Goal: Information Seeking & Learning: Compare options

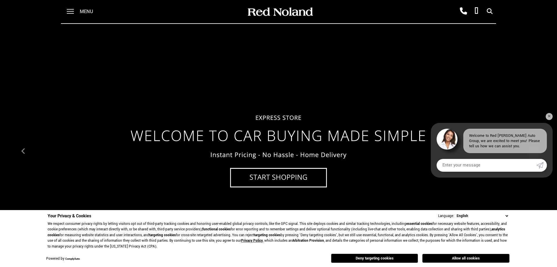
click at [78, 10] on div "Menu" at bounding box center [82, 11] width 42 height 23
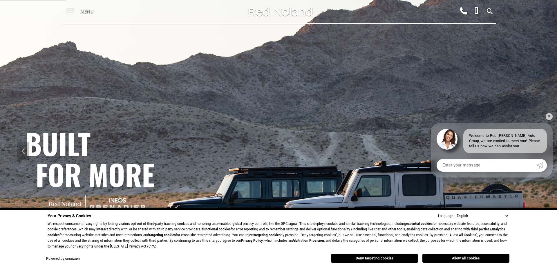
click at [73, 10] on span at bounding box center [70, 11] width 7 height 23
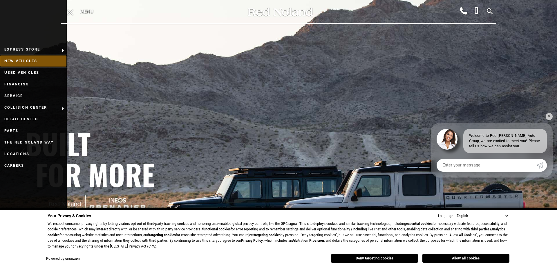
click at [28, 58] on link "New Vehicles" at bounding box center [33, 61] width 67 height 12
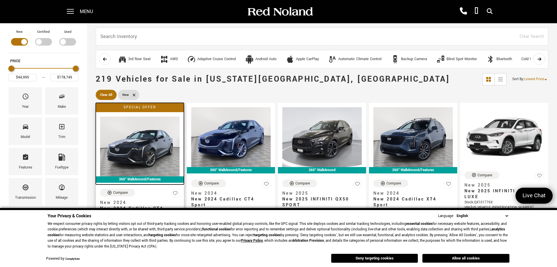
click at [122, 138] on img at bounding box center [139, 146] width 79 height 60
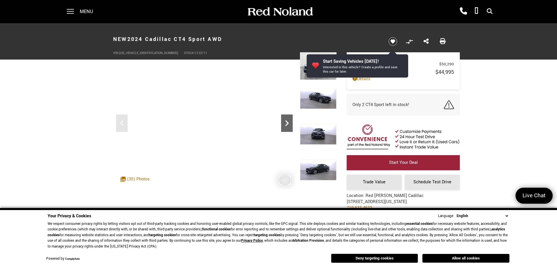
click at [290, 125] on icon "Next" at bounding box center [287, 123] width 12 height 12
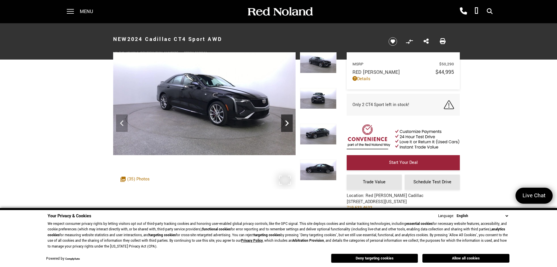
click at [288, 124] on icon "Next" at bounding box center [287, 123] width 12 height 12
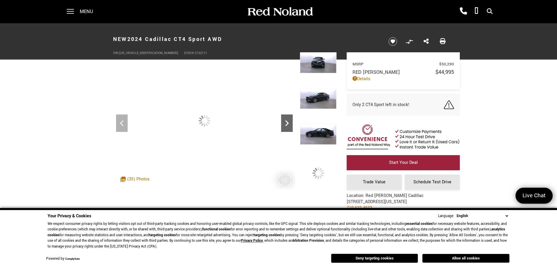
click at [288, 124] on icon "Next" at bounding box center [287, 123] width 12 height 12
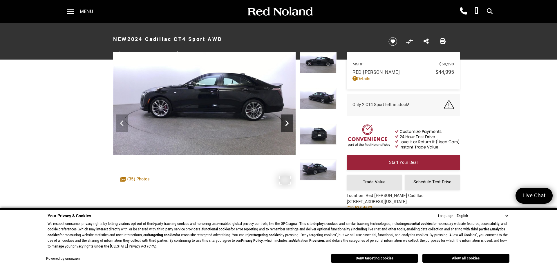
click at [288, 124] on icon "Next" at bounding box center [286, 123] width 3 height 6
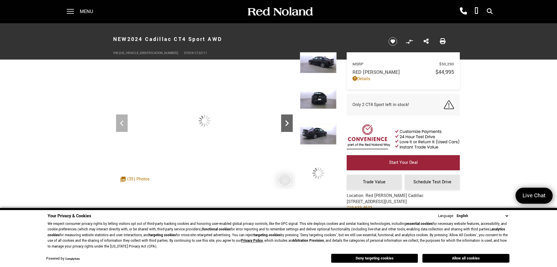
click at [288, 124] on icon "Next" at bounding box center [286, 123] width 3 height 6
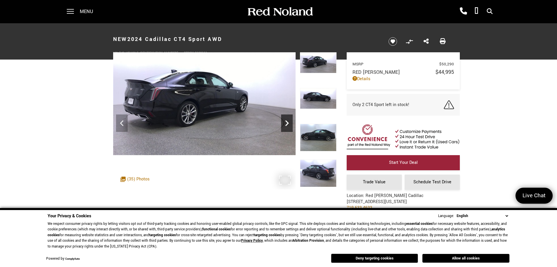
click at [288, 124] on icon "Next" at bounding box center [286, 123] width 3 height 6
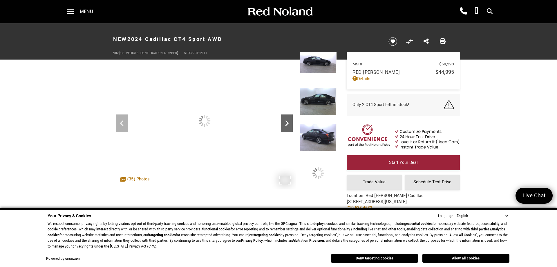
click at [288, 124] on icon "Next" at bounding box center [286, 123] width 3 height 6
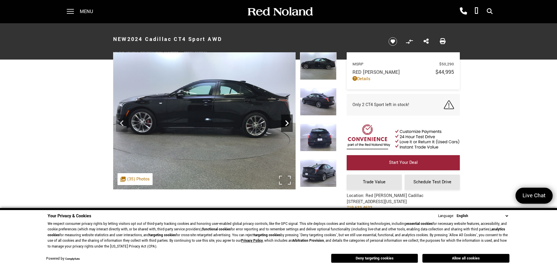
click at [288, 124] on icon "Next" at bounding box center [286, 123] width 3 height 6
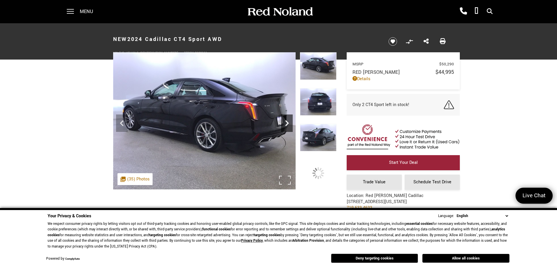
click at [288, 124] on icon "Next" at bounding box center [286, 123] width 3 height 6
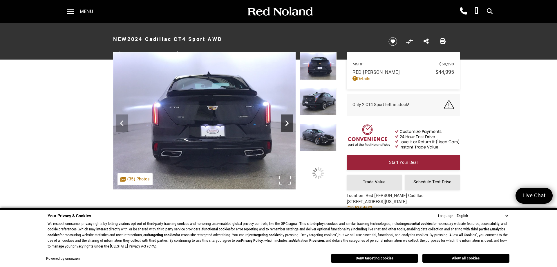
click at [288, 124] on icon "Next" at bounding box center [286, 123] width 3 height 6
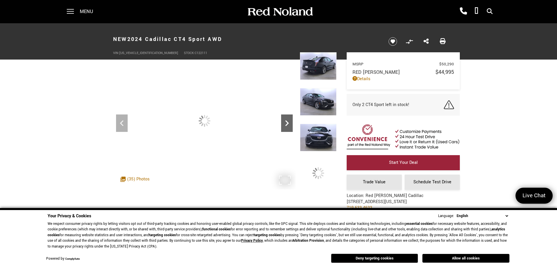
click at [288, 124] on icon "Next" at bounding box center [286, 123] width 3 height 6
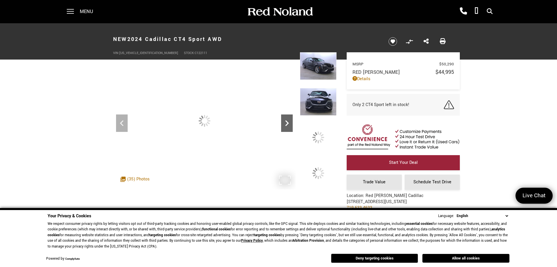
click at [288, 124] on icon "Next" at bounding box center [286, 123] width 3 height 6
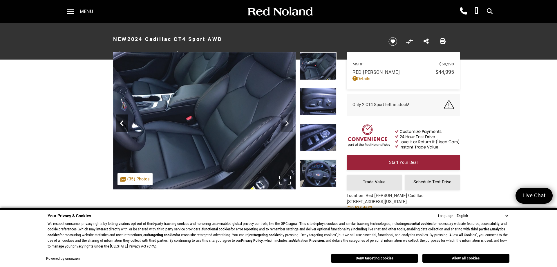
click at [123, 122] on icon "Previous" at bounding box center [122, 123] width 12 height 12
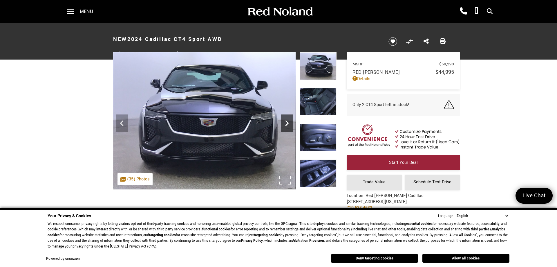
click at [288, 122] on icon "Next" at bounding box center [287, 123] width 12 height 12
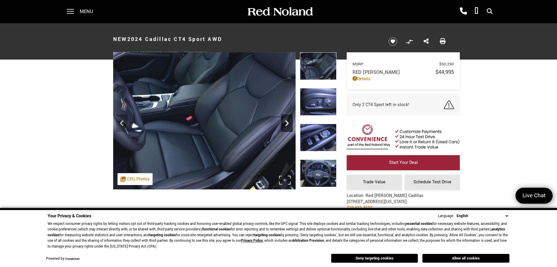
click at [288, 122] on icon "Next" at bounding box center [287, 123] width 12 height 12
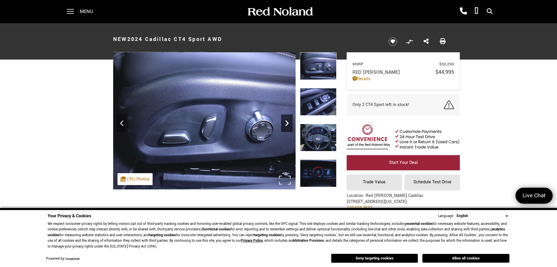
click at [288, 121] on icon "Next" at bounding box center [287, 123] width 12 height 12
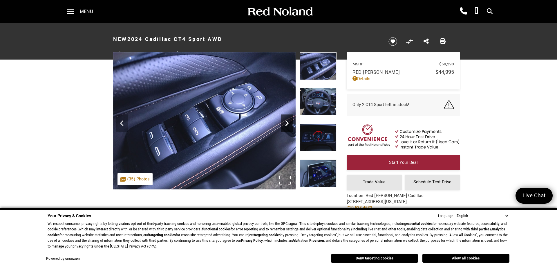
click at [288, 121] on icon "Next" at bounding box center [287, 123] width 12 height 12
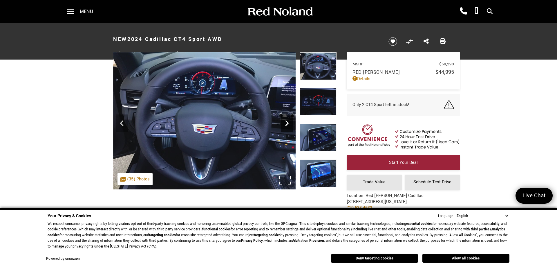
click at [288, 121] on icon "Next" at bounding box center [287, 123] width 12 height 12
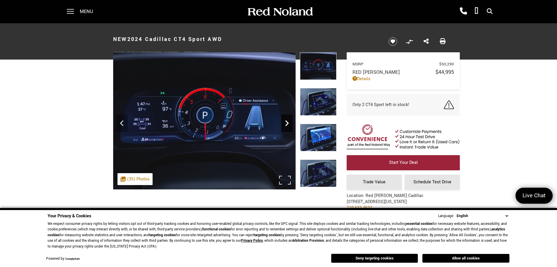
click at [288, 121] on icon "Next" at bounding box center [287, 123] width 12 height 12
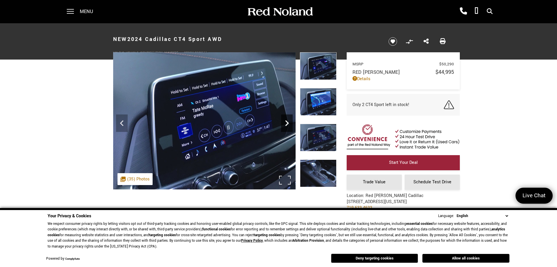
click at [288, 121] on icon "Next" at bounding box center [287, 123] width 12 height 12
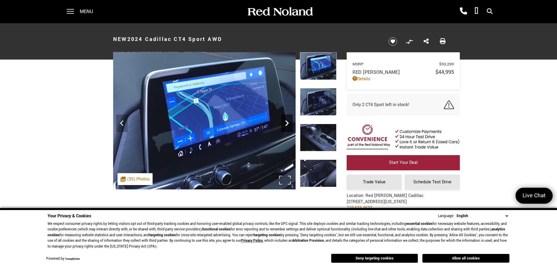
click at [289, 121] on icon "Next" at bounding box center [287, 123] width 12 height 12
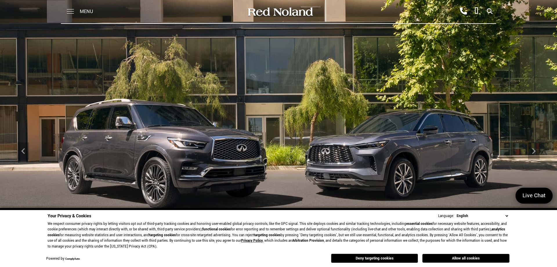
click at [68, 11] on span at bounding box center [70, 11] width 7 height 23
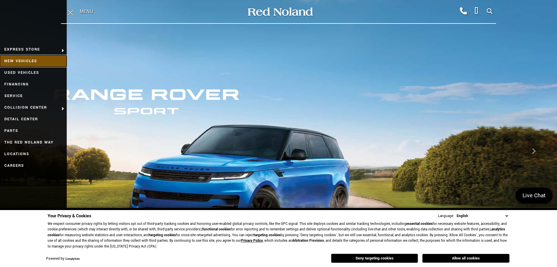
click at [37, 62] on link "New Vehicles" at bounding box center [33, 61] width 67 height 12
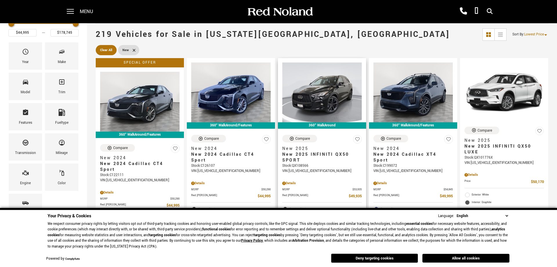
scroll to position [89, 0]
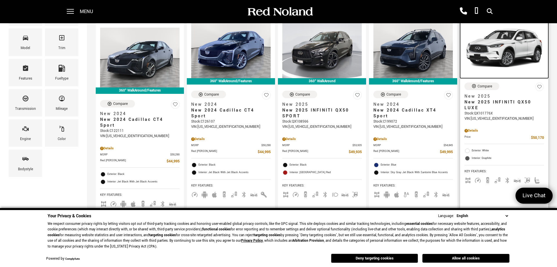
click at [490, 40] on img at bounding box center [503, 48] width 79 height 60
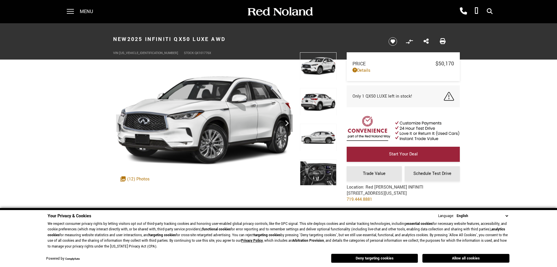
click at [320, 175] on img at bounding box center [318, 173] width 37 height 28
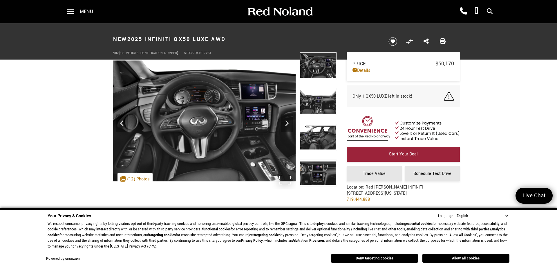
click at [257, 112] on img at bounding box center [204, 120] width 182 height 137
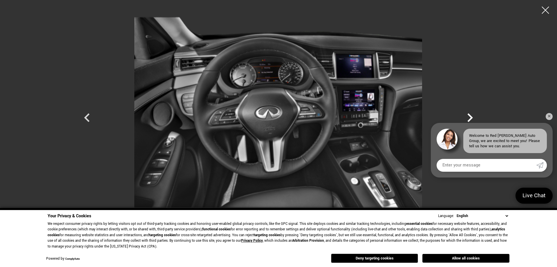
click at [471, 118] on icon "Next" at bounding box center [470, 117] width 6 height 9
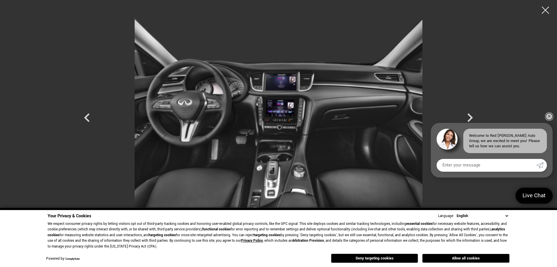
click at [550, 116] on link "✕" at bounding box center [549, 116] width 7 height 7
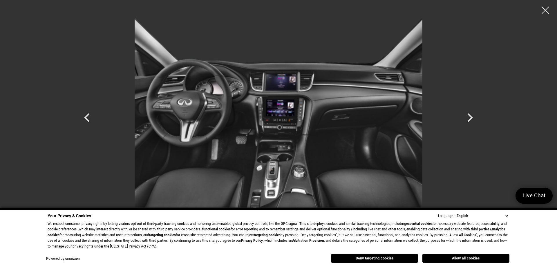
click at [288, 110] on img at bounding box center [278, 112] width 348 height 216
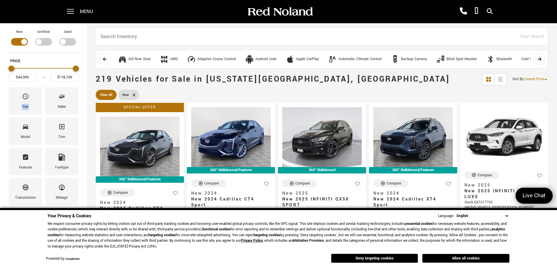
drag, startPoint x: 29, startPoint y: 125, endPoint x: 44, endPoint y: 103, distance: 26.6
click at [44, 103] on div "New Certified Used Type Price $44,995 $178,745 Year Make Model Trim Features Fu…" at bounding box center [43, 148] width 73 height 238
click at [57, 100] on div "Make" at bounding box center [61, 100] width 33 height 27
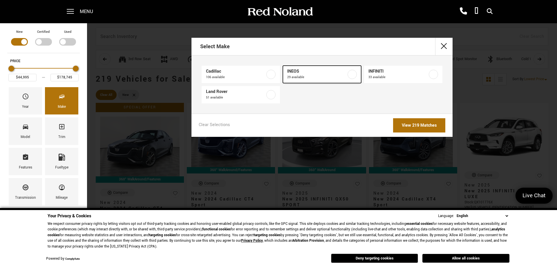
click at [347, 78] on link "INEOS 29 available" at bounding box center [322, 74] width 78 height 17
type input "$78,663"
type input "$99,895"
checkbox input "true"
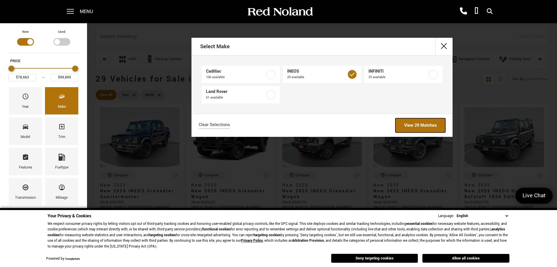
click at [407, 124] on link "View 29 Matches" at bounding box center [420, 125] width 50 height 14
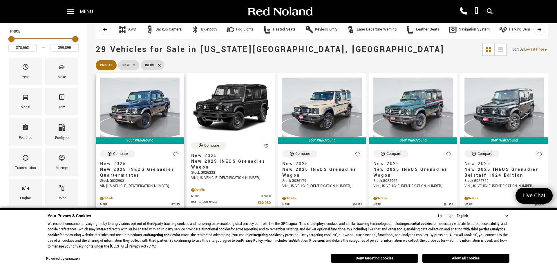
scroll to position [59, 0]
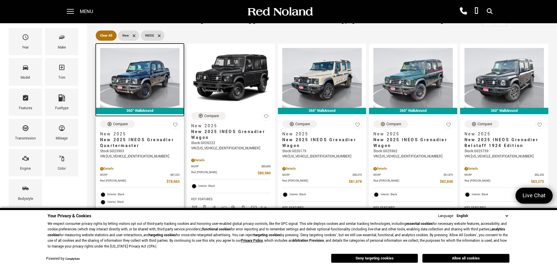
click at [155, 70] on img at bounding box center [139, 78] width 79 height 60
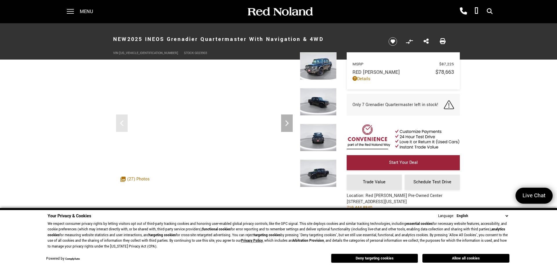
drag, startPoint x: 299, startPoint y: 33, endPoint x: 115, endPoint y: 35, distance: 183.4
click at [115, 35] on h1 "New 2025 INEOS Grenadier Quartermaster With Navigation & 4WD" at bounding box center [245, 39] width 265 height 23
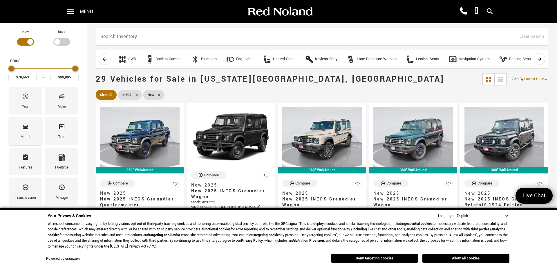
click at [19, 128] on div "Model" at bounding box center [25, 130] width 33 height 27
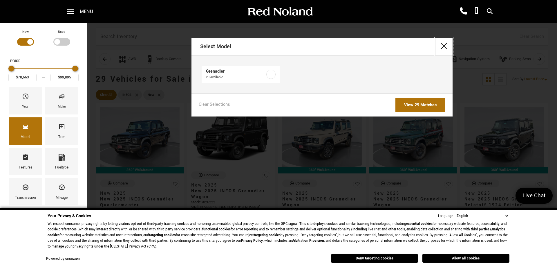
click at [447, 46] on button "close" at bounding box center [443, 46] width 17 height 17
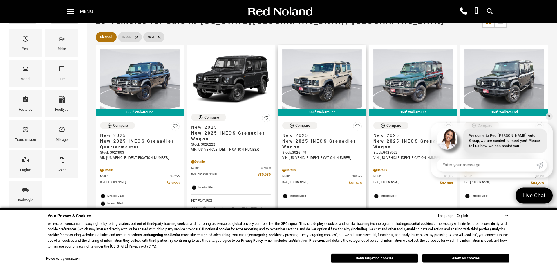
scroll to position [59, 0]
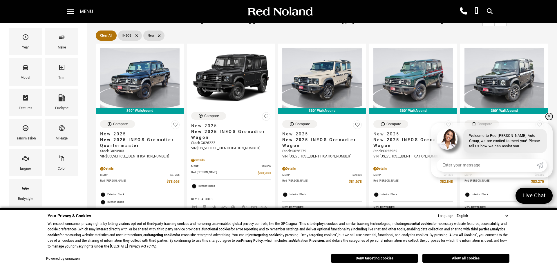
click at [551, 115] on link "✕" at bounding box center [549, 116] width 7 height 7
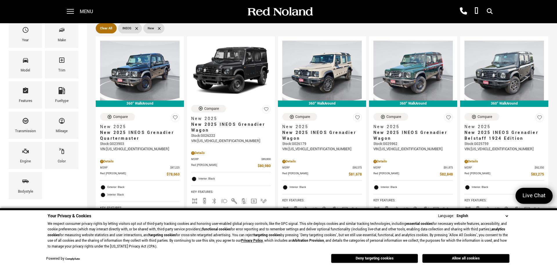
scroll to position [0, 0]
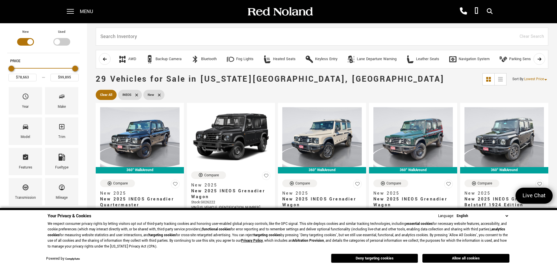
click at [185, 171] on div "360° WalkAround Compare New 2025 New 2025 INEOS Grenadier Quartermaster Stock :…" at bounding box center [139, 212] width 91 height 222
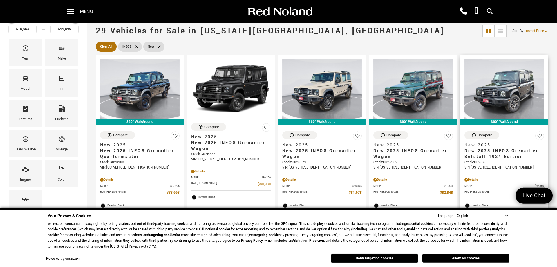
scroll to position [59, 0]
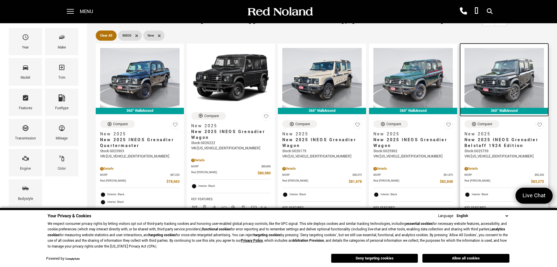
click at [511, 76] on img at bounding box center [503, 78] width 79 height 60
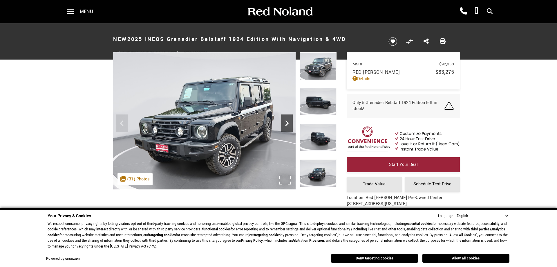
click at [287, 123] on icon "Next" at bounding box center [287, 123] width 12 height 12
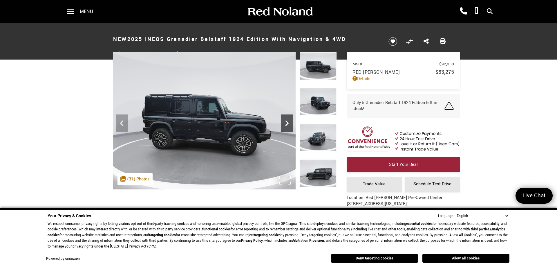
click at [287, 123] on icon "Next" at bounding box center [286, 123] width 3 height 6
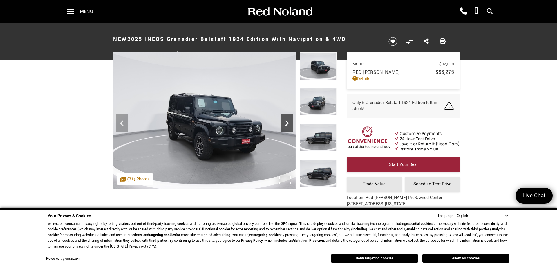
click at [287, 123] on icon "Next" at bounding box center [286, 123] width 3 height 6
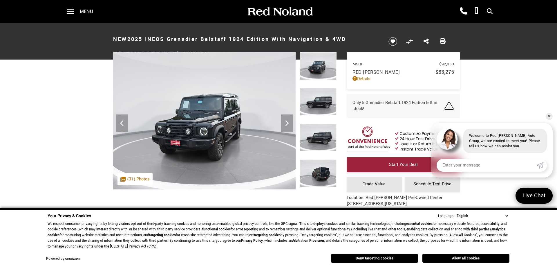
click at [547, 115] on link "✕" at bounding box center [549, 116] width 7 height 7
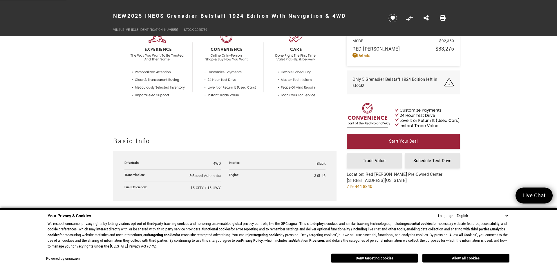
scroll to position [207, 0]
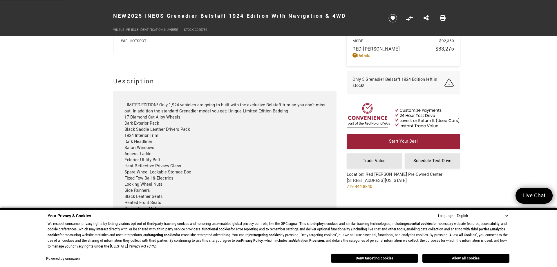
scroll to position [533, 0]
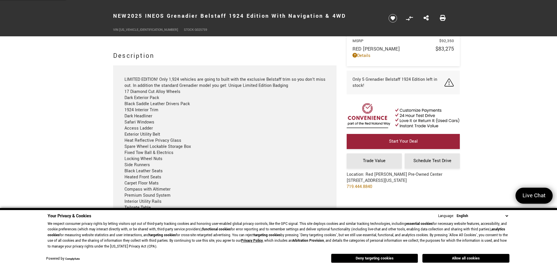
click at [162, 112] on div "LIMITED EDITION! Only 1,924 vehicles are going to built with the exclusive Bels…" at bounding box center [224, 243] width 201 height 335
click at [168, 178] on div "LIMITED EDITION! Only 1,924 vehicles are going to built with the exclusive Bels…" at bounding box center [224, 243] width 201 height 335
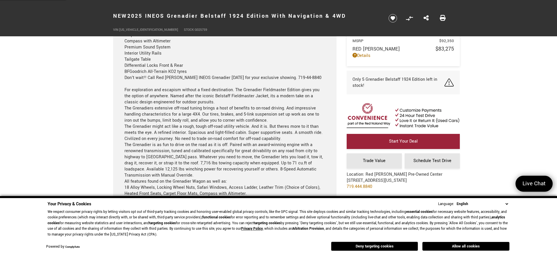
scroll to position [421, 0]
